Goal: Find specific page/section: Find specific page/section

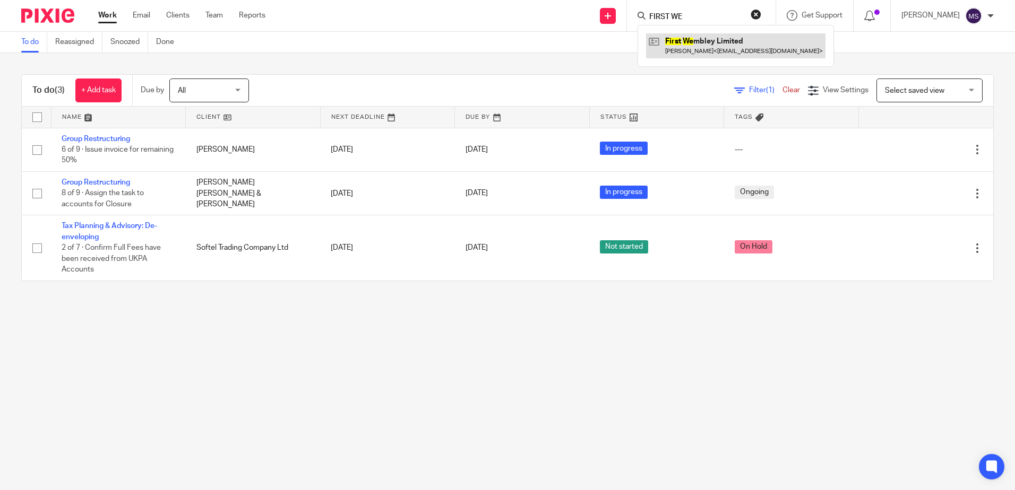
type input "FIRST WE"
click at [697, 46] on link at bounding box center [735, 45] width 179 height 24
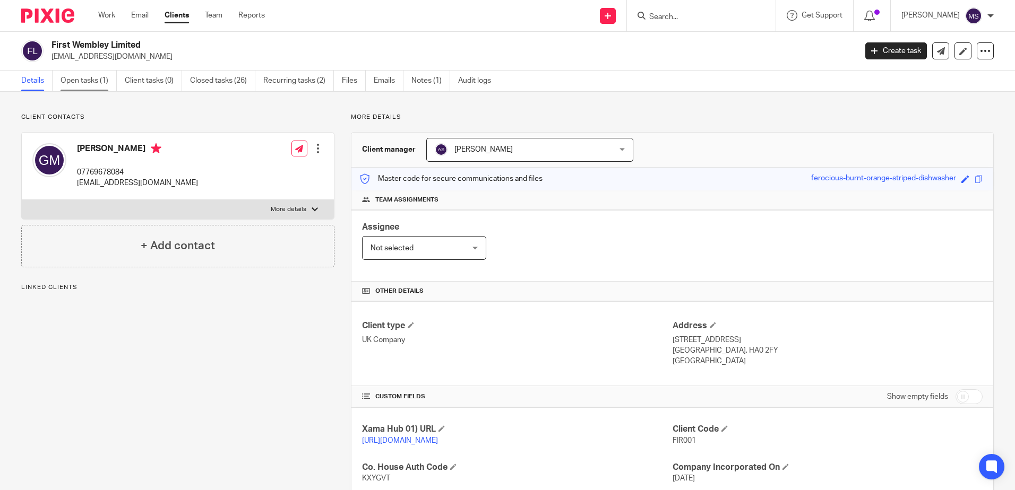
click at [106, 75] on link "Open tasks (1)" at bounding box center [89, 81] width 56 height 21
